Goal: Information Seeking & Learning: Learn about a topic

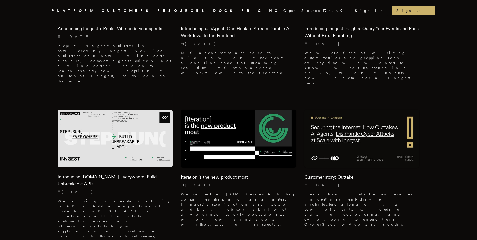
scroll to position [226, 0]
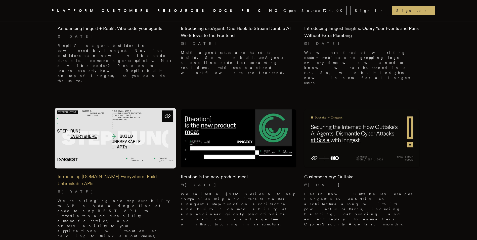
drag, startPoint x: 50, startPoint y: 153, endPoint x: 86, endPoint y: 167, distance: 38.4
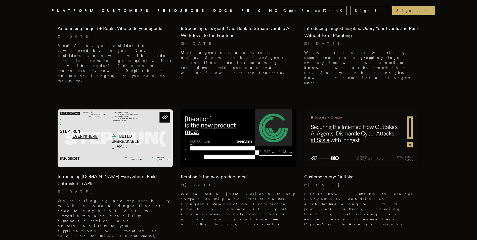
drag, startPoint x: 86, startPoint y: 167, endPoint x: 54, endPoint y: 168, distance: 32.4
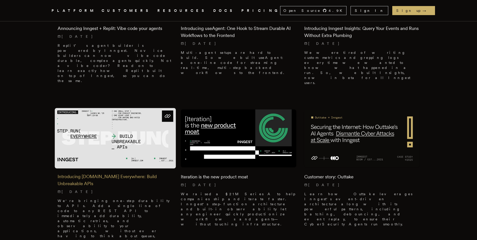
click at [116, 135] on img at bounding box center [115, 138] width 121 height 60
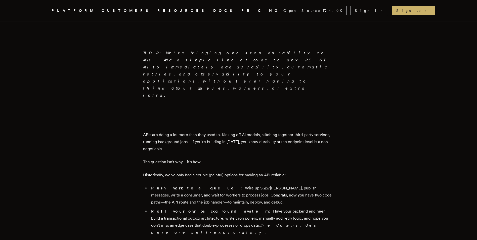
scroll to position [276, 0]
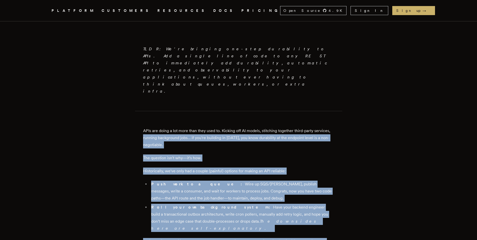
drag, startPoint x: 195, startPoint y: 127, endPoint x: 432, endPoint y: 206, distance: 249.9
drag, startPoint x: 432, startPoint y: 206, endPoint x: 364, endPoint y: 180, distance: 72.7
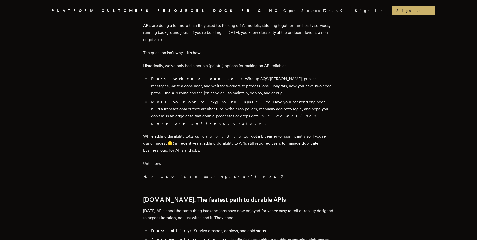
scroll to position [452, 0]
